Goal: Complete application form

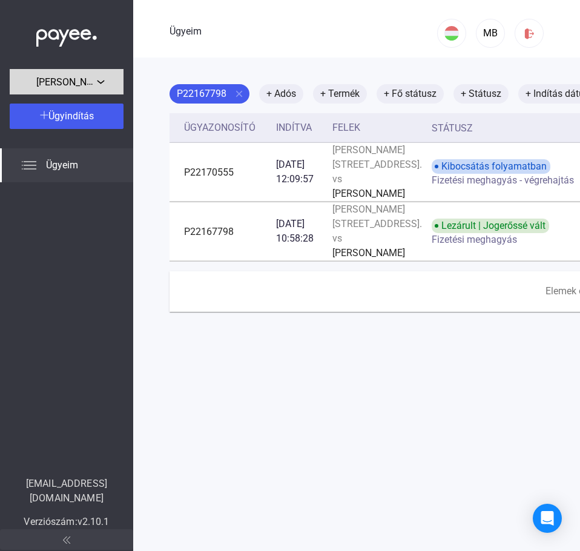
click at [90, 82] on font "[PERSON_NAME][STREET_ADDRESS]." at bounding box center [117, 82] width 162 height 12
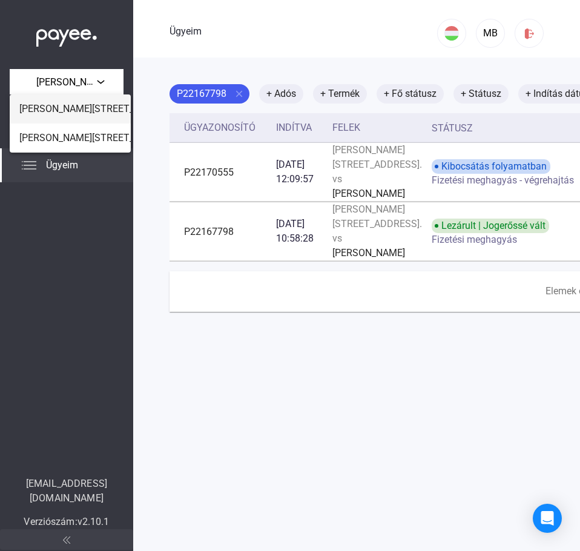
click at [95, 105] on font "[PERSON_NAME][STREET_ADDRESS]." at bounding box center [100, 109] width 162 height 12
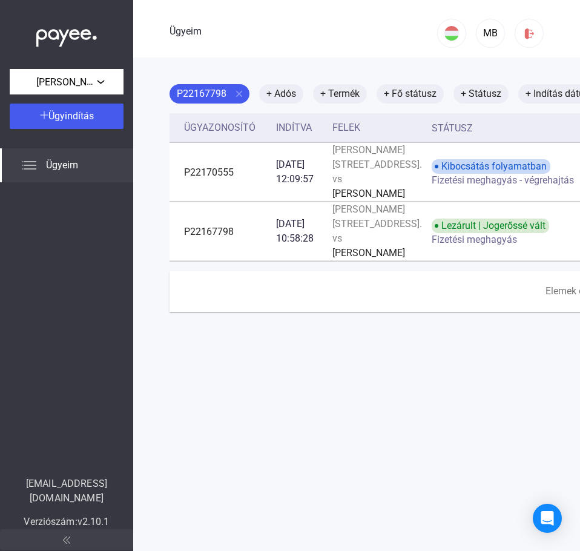
click at [95, 165] on div "Ügyeim" at bounding box center [66, 165] width 133 height 34
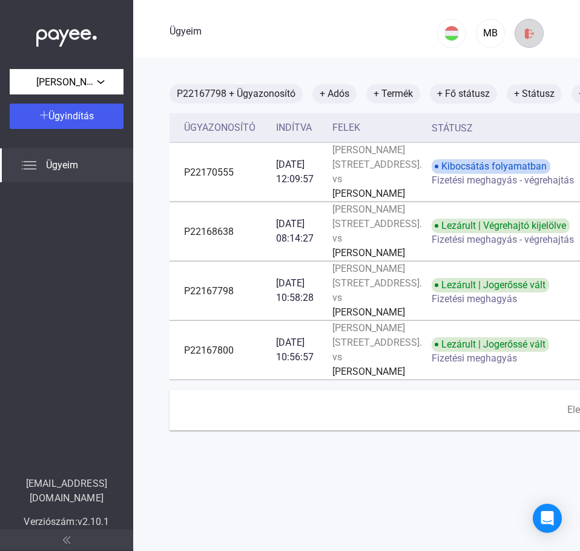
click at [524, 39] on img at bounding box center [530, 33] width 13 height 13
